Goal: Navigation & Orientation: Find specific page/section

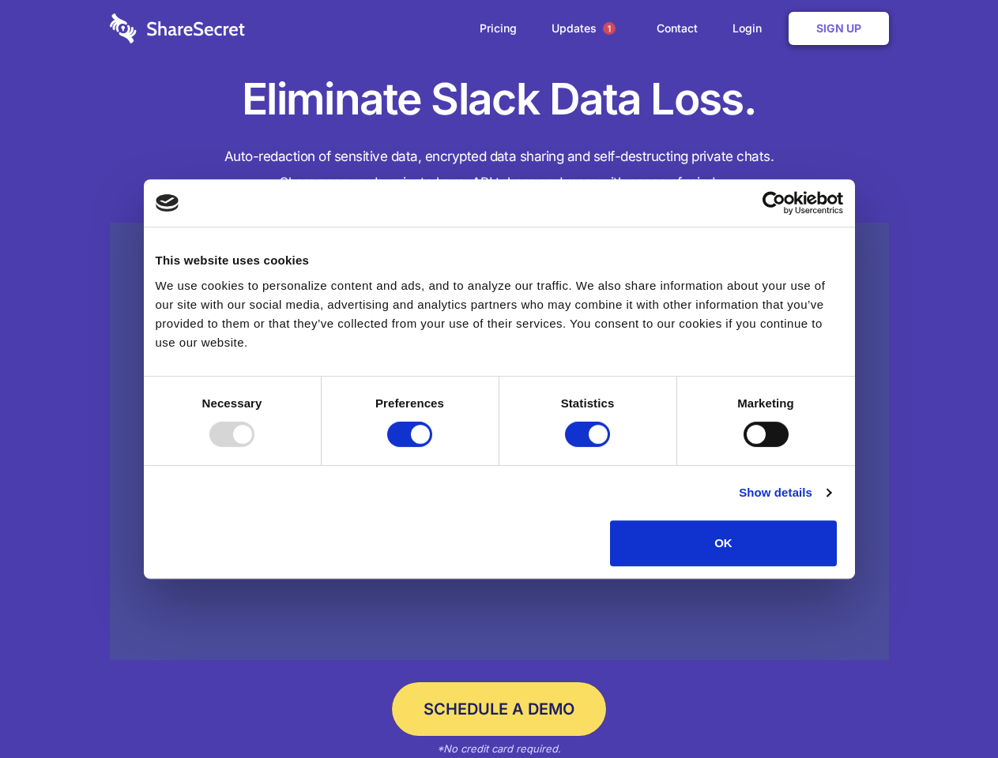
click at [254, 447] on div at bounding box center [231, 434] width 45 height 25
click at [432, 447] on input "Preferences" at bounding box center [409, 434] width 45 height 25
checkbox input "false"
click at [589, 447] on input "Statistics" at bounding box center [587, 434] width 45 height 25
checkbox input "false"
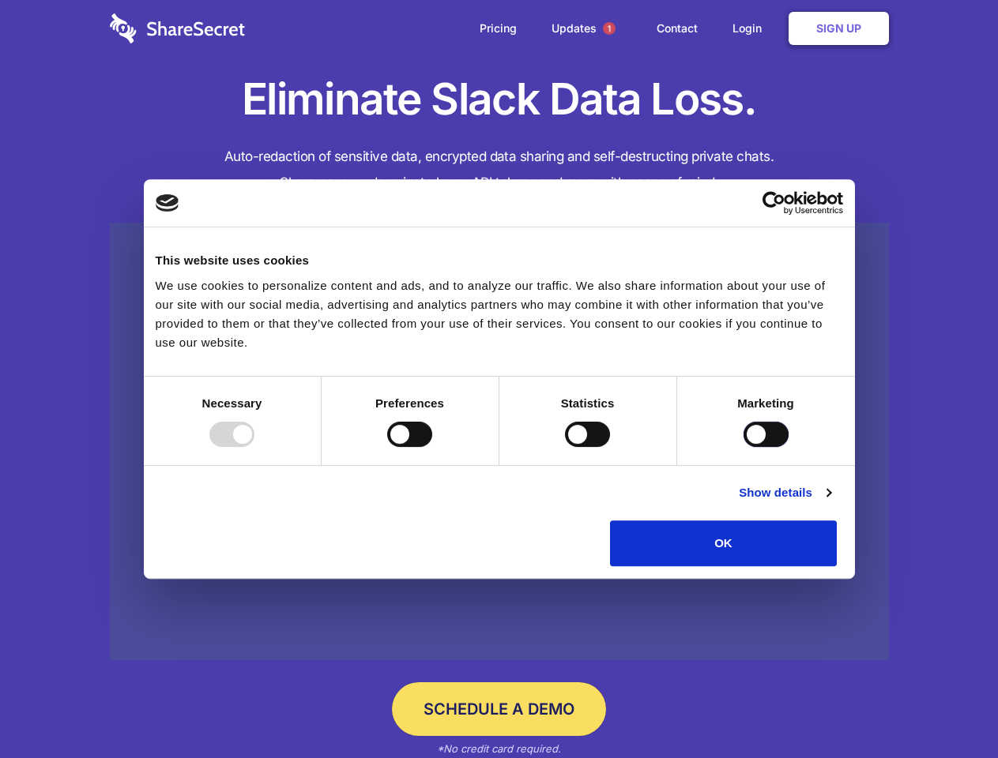
click at [743, 447] on input "Marketing" at bounding box center [765, 434] width 45 height 25
checkbox input "true"
click at [830, 502] on link "Show details" at bounding box center [785, 493] width 92 height 19
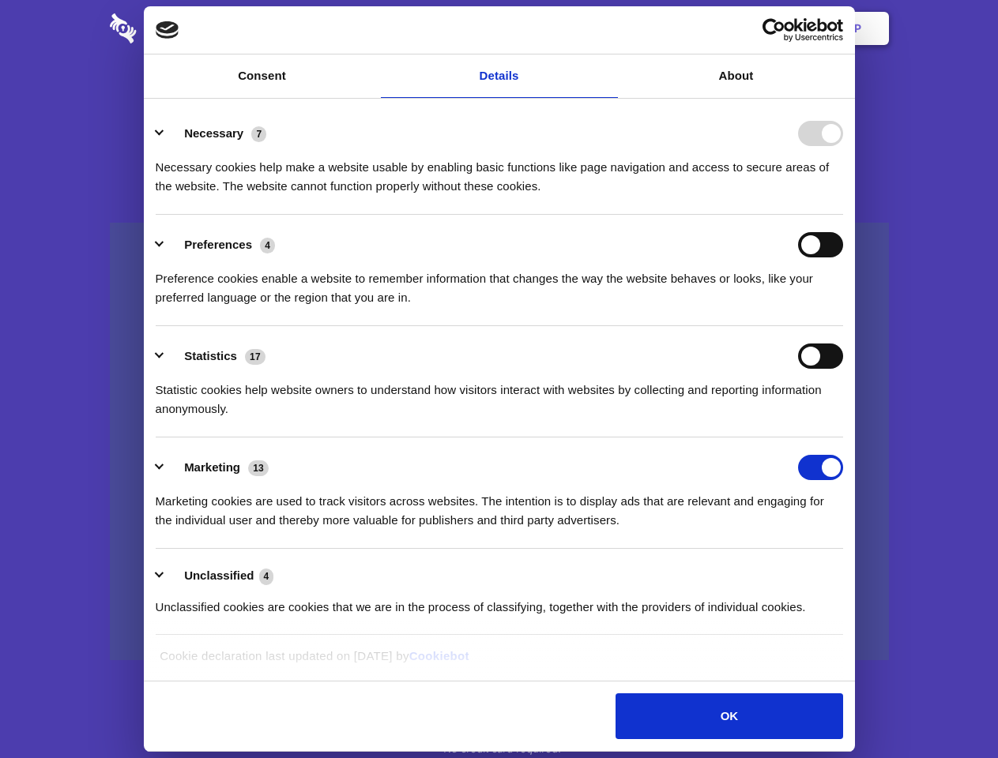
click at [843, 215] on li "Necessary 7 Necessary cookies help make a website usable by enabling basic func…" at bounding box center [499, 158] width 687 height 111
click at [608, 28] on span "1" at bounding box center [609, 28] width 13 height 13
